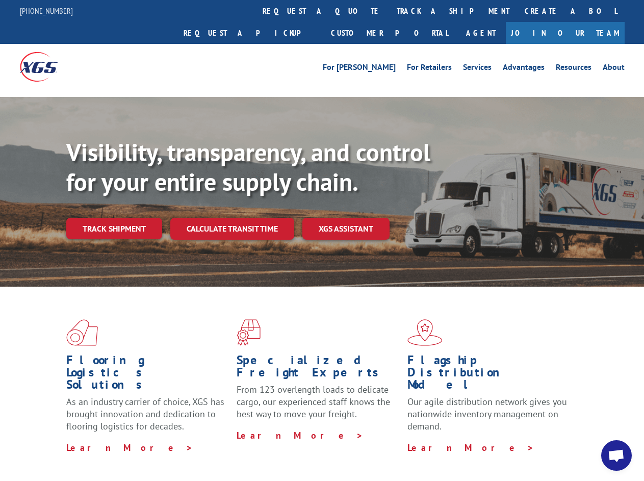
click at [322, 240] on div "Visibility, transparency, and control for your entire supply chain. Track shipm…" at bounding box center [355, 209] width 578 height 142
click at [389, 11] on link "track a shipment" at bounding box center [453, 11] width 128 height 22
click at [0, 0] on div "Track Shipment Enter your information below to track your shipment(s). Select c…" at bounding box center [0, 0] width 0 height 0
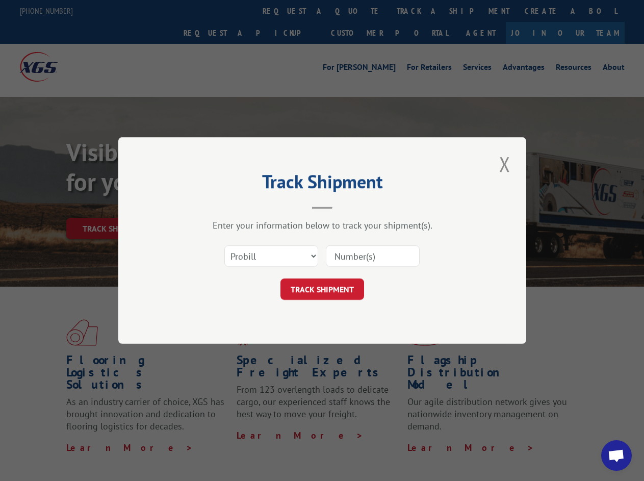
click at [114, 206] on div "Track Shipment Enter your information below to track your shipment(s). Select c…" at bounding box center [322, 240] width 644 height 481
click at [232, 206] on header "Track Shipment" at bounding box center [322, 191] width 306 height 35
click at [346, 206] on header "Track Shipment" at bounding box center [322, 191] width 306 height 35
click at [617, 455] on span "Open chat" at bounding box center [616, 456] width 17 height 14
